Goal: Use online tool/utility: Utilize a website feature to perform a specific function

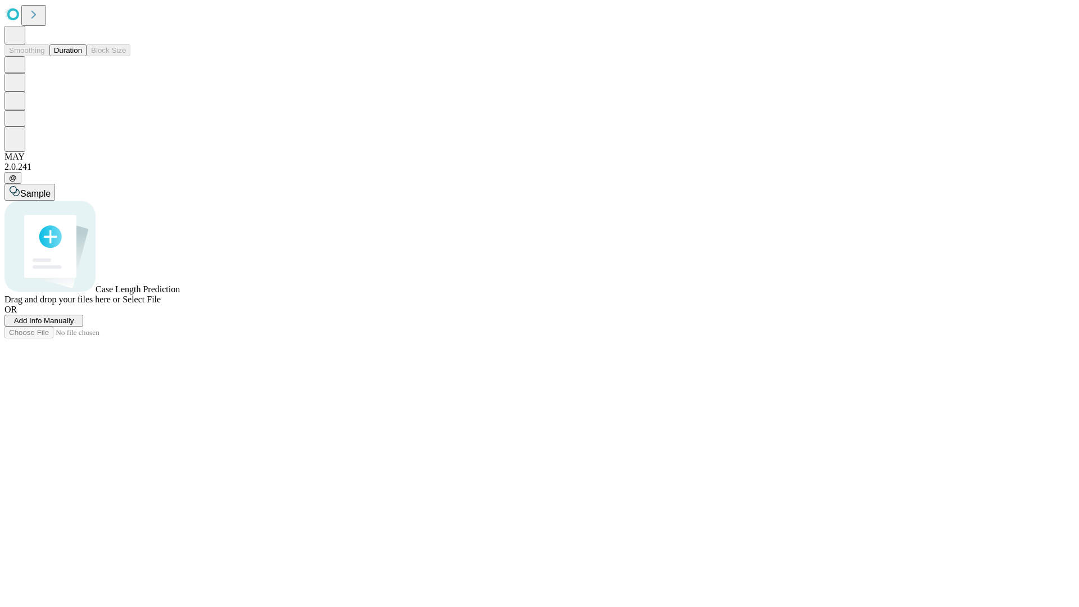
click at [74, 325] on span "Add Info Manually" at bounding box center [44, 320] width 60 height 8
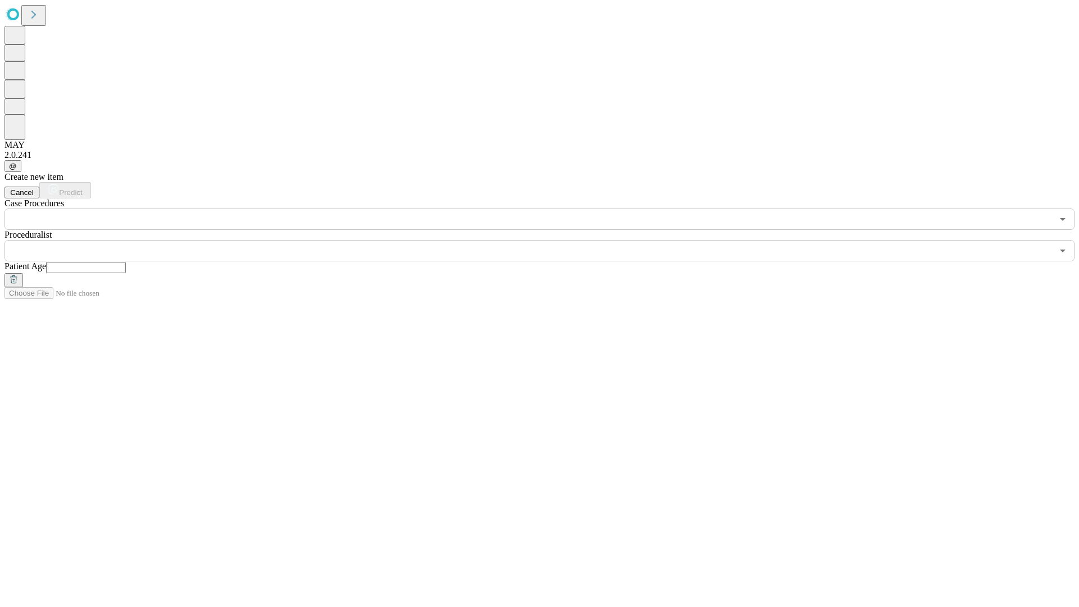
click at [126, 262] on input "text" at bounding box center [86, 267] width 80 height 11
type input "*"
click at [547, 240] on input "text" at bounding box center [528, 250] width 1048 height 21
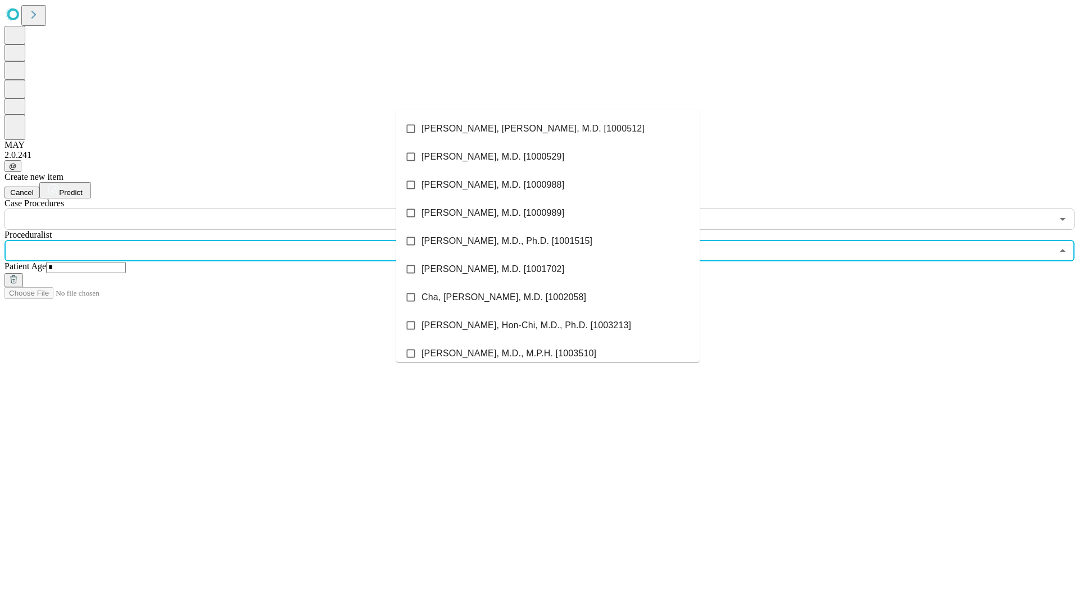
click at [548, 129] on li "[PERSON_NAME], [PERSON_NAME], M.D. [1000512]" at bounding box center [547, 129] width 303 height 28
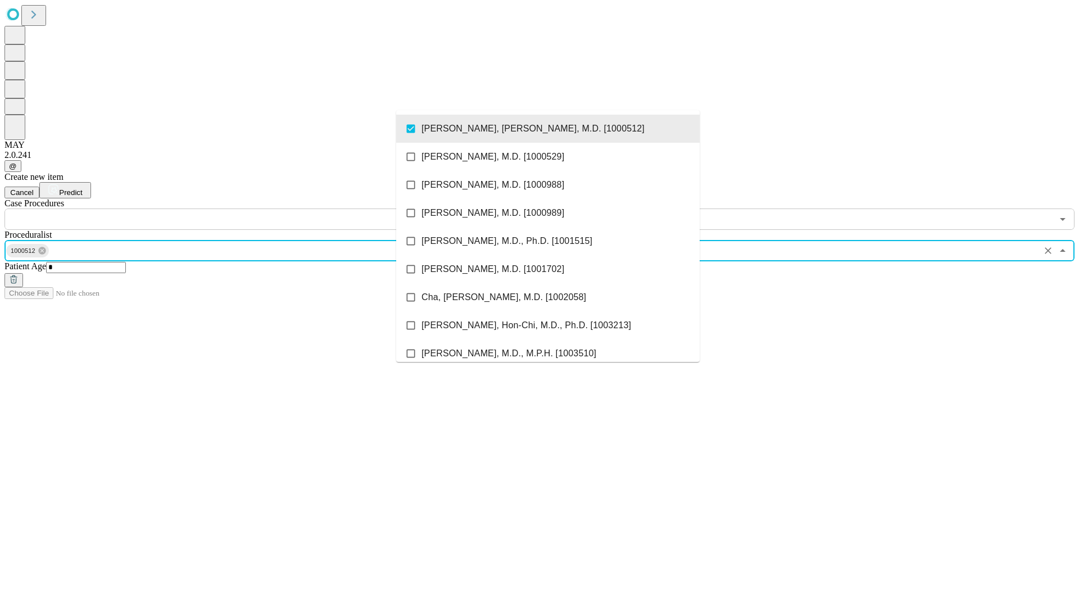
click at [236, 208] on input "text" at bounding box center [528, 218] width 1048 height 21
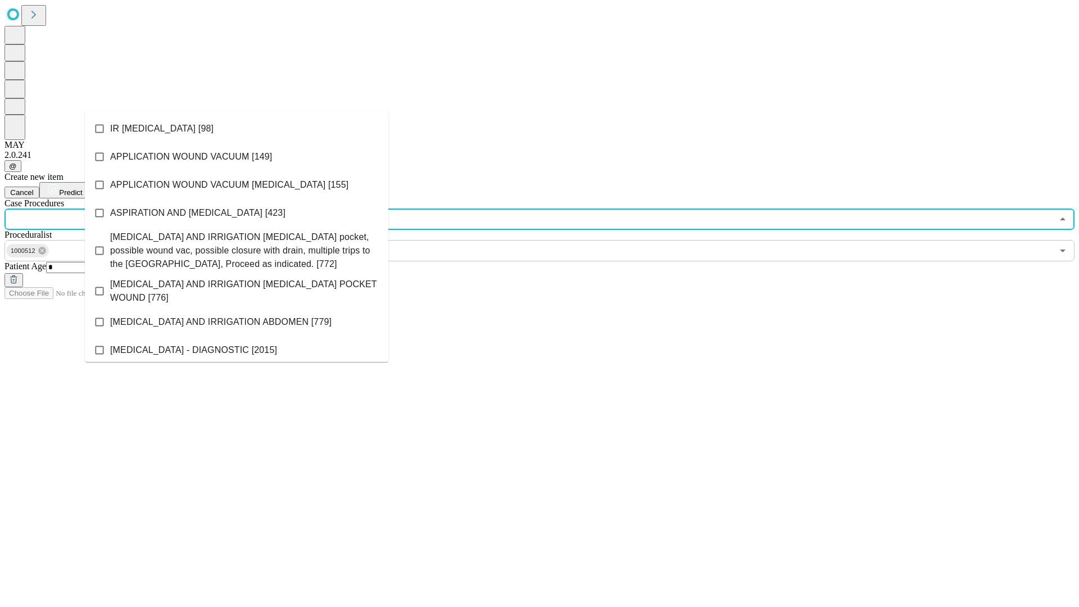
click at [237, 129] on li "IR [MEDICAL_DATA] [98]" at bounding box center [236, 129] width 303 height 28
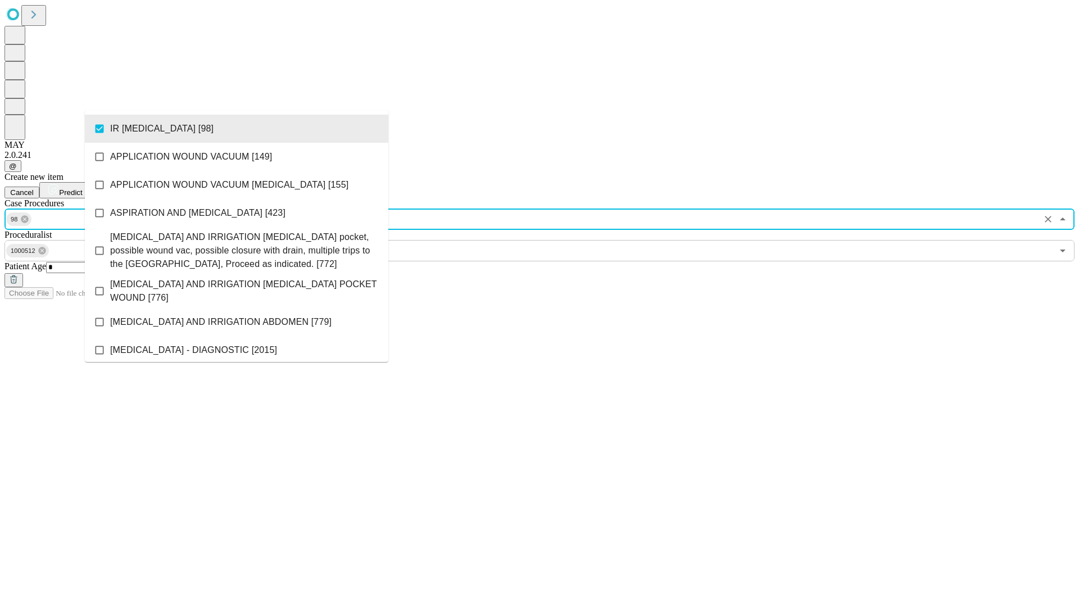
click at [82, 188] on span "Predict" at bounding box center [70, 192] width 23 height 8
